Goal: Navigation & Orientation: Find specific page/section

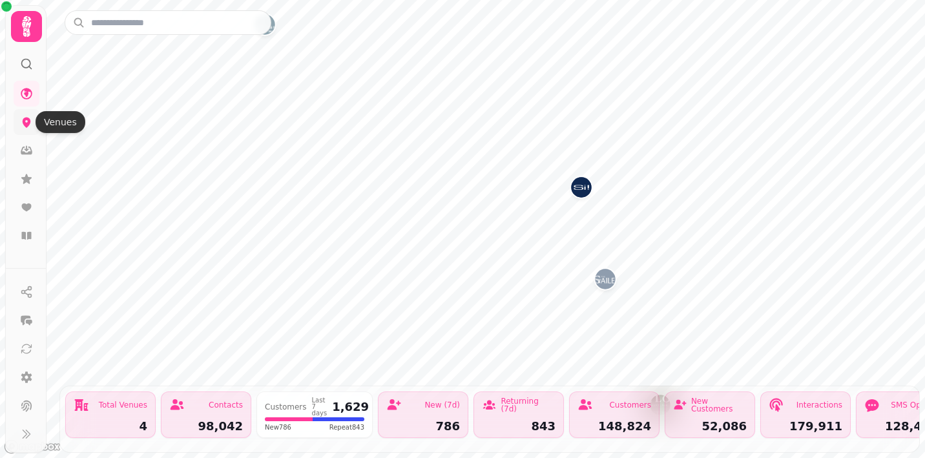
click at [26, 123] on icon at bounding box center [27, 123] width 8 height 10
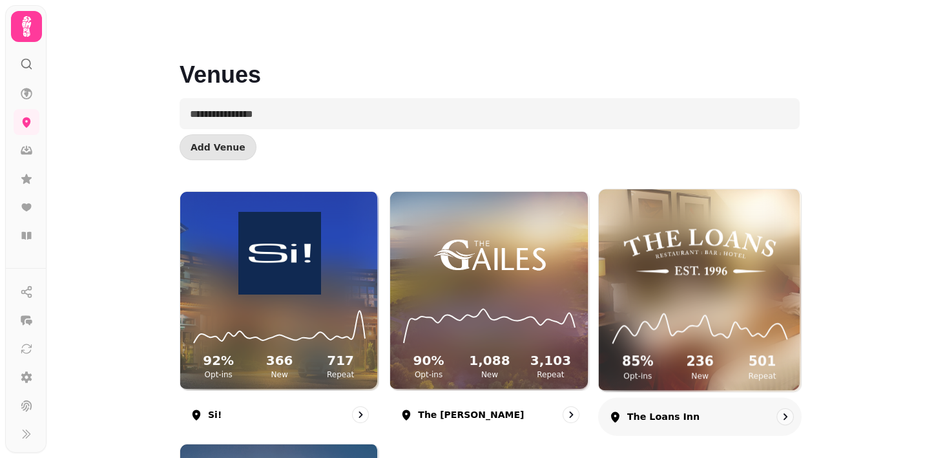
click at [686, 266] on img at bounding box center [700, 252] width 152 height 85
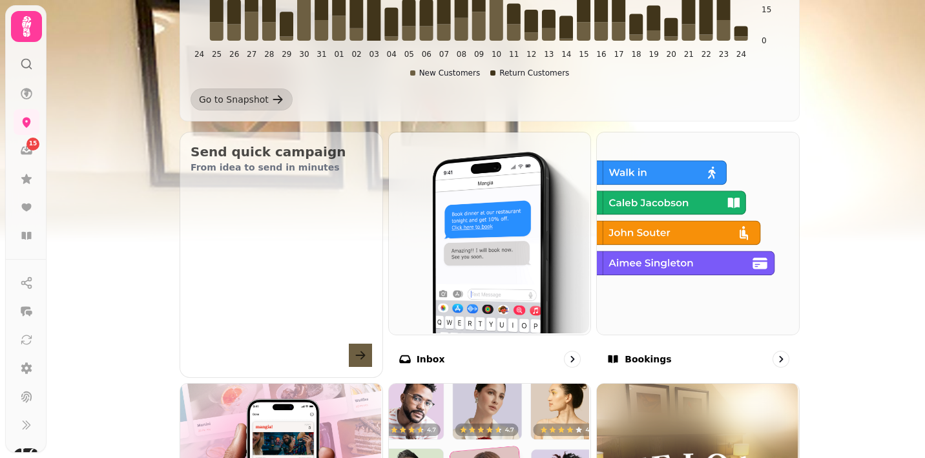
scroll to position [339, 0]
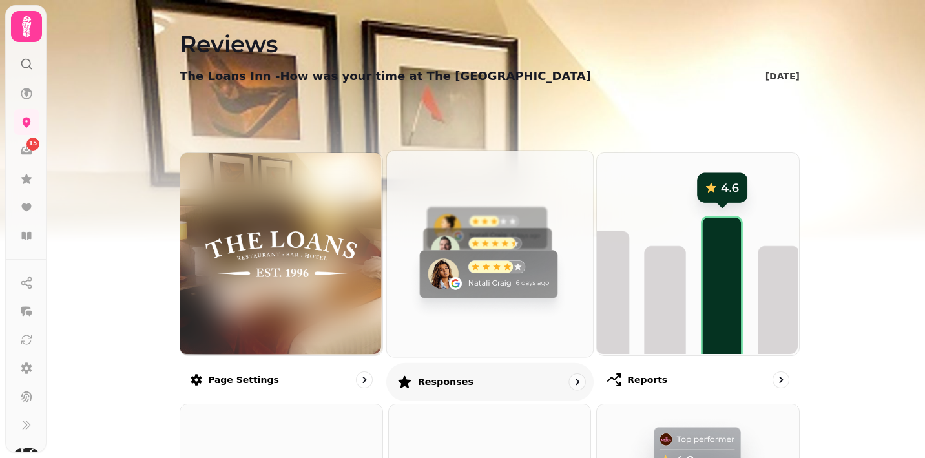
click at [459, 291] on img at bounding box center [488, 252] width 206 height 206
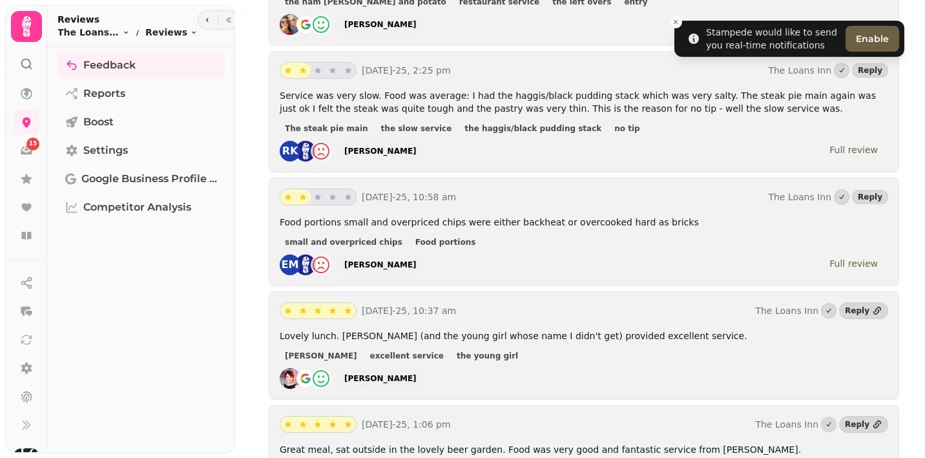
scroll to position [673, 0]
